Goal: Navigation & Orientation: Find specific page/section

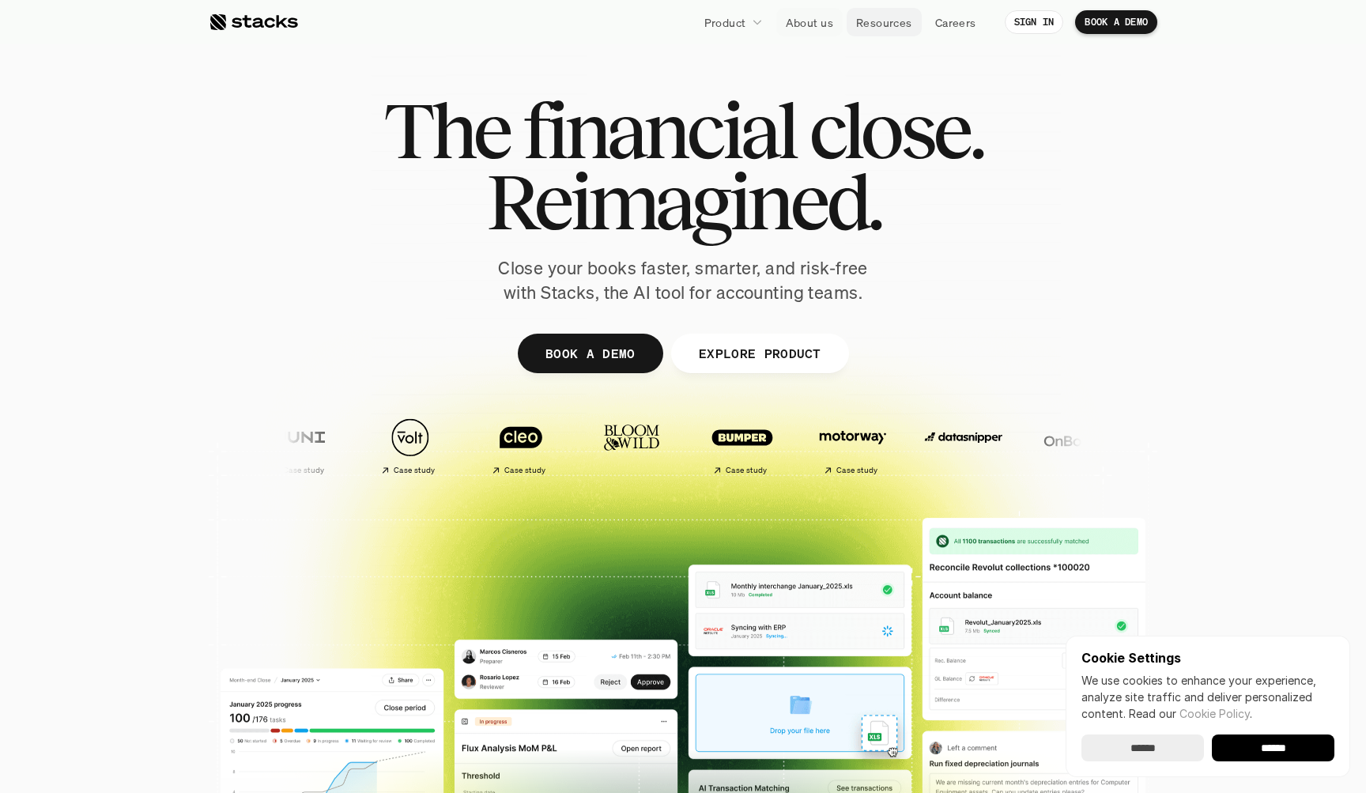
click at [873, 14] on p "Resources" at bounding box center [884, 22] width 56 height 17
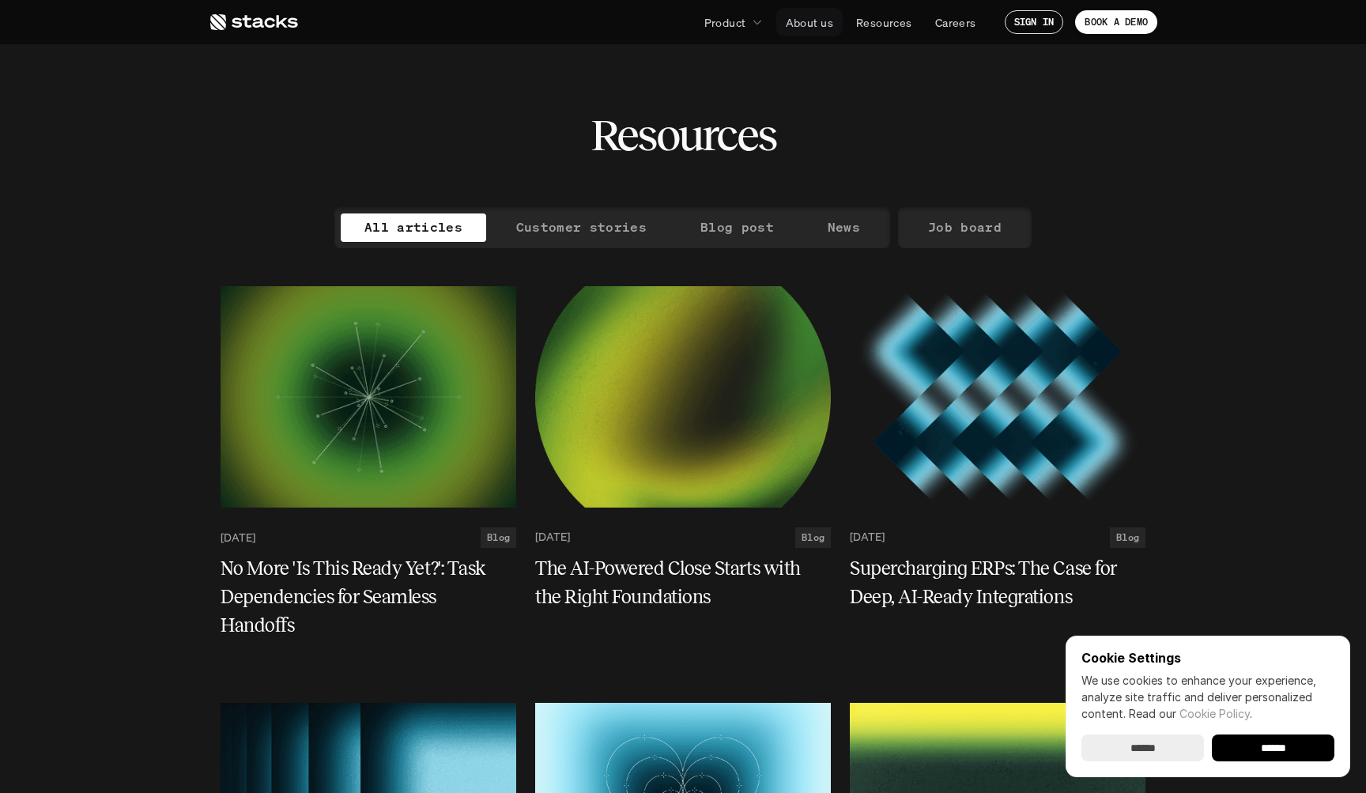
click at [806, 25] on p "About us" at bounding box center [809, 22] width 47 height 17
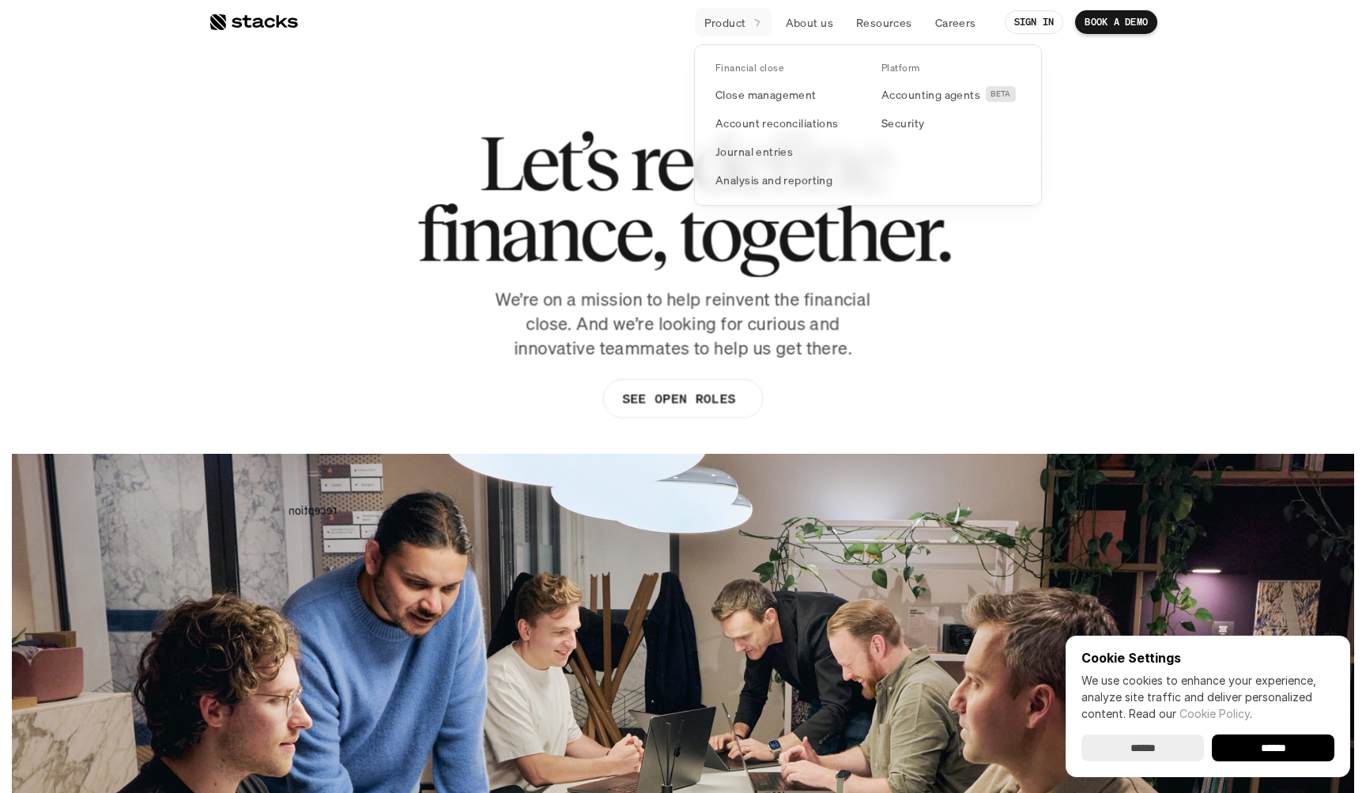
click at [727, 21] on p "Product" at bounding box center [725, 22] width 42 height 17
